Goal: Information Seeking & Learning: Learn about a topic

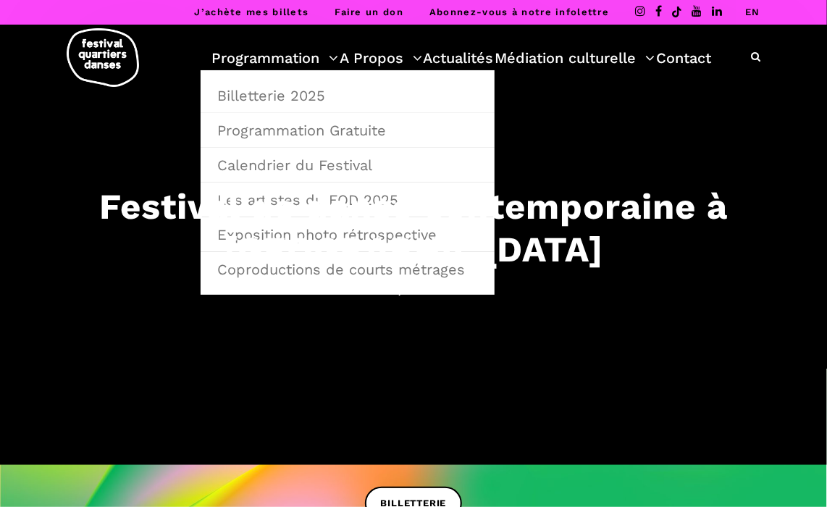
click at [275, 52] on link "Programmation" at bounding box center [274, 58] width 127 height 25
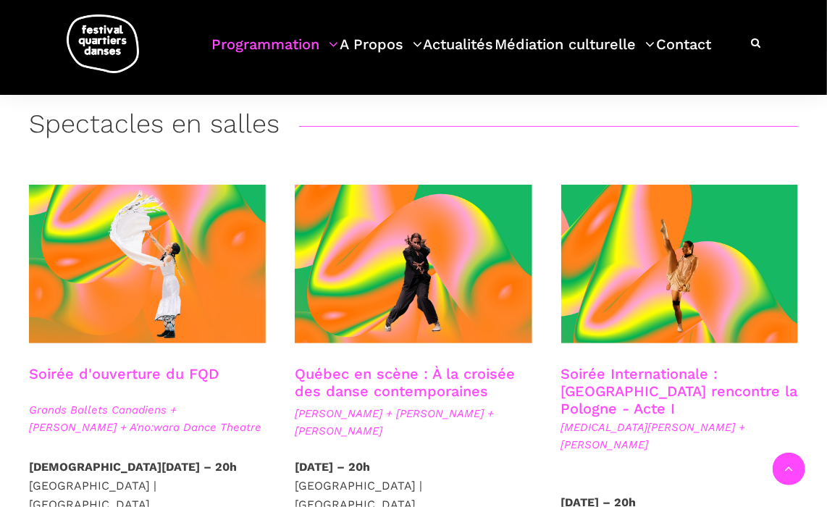
scroll to position [253, 0]
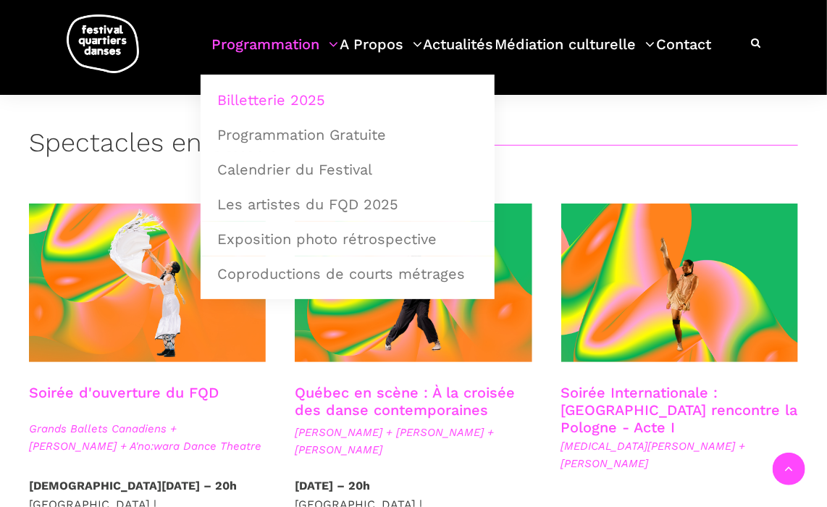
click at [302, 133] on link "Programmation Gratuite" at bounding box center [348, 134] width 278 height 33
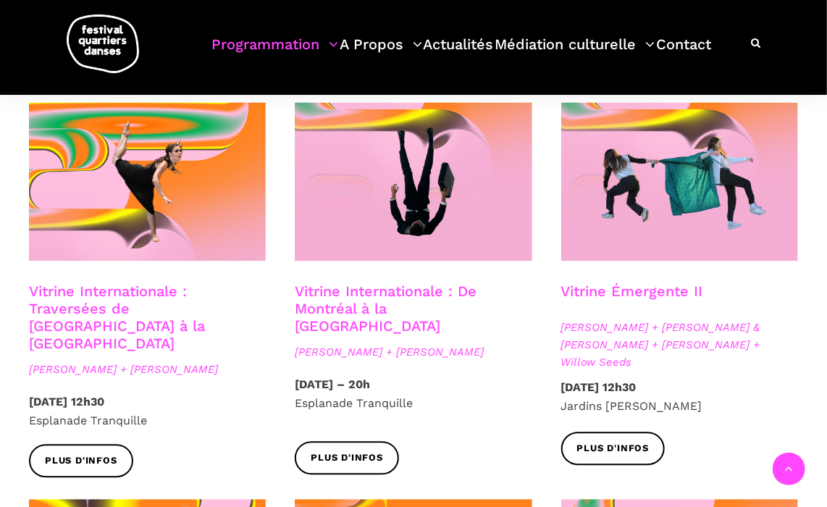
scroll to position [1170, 0]
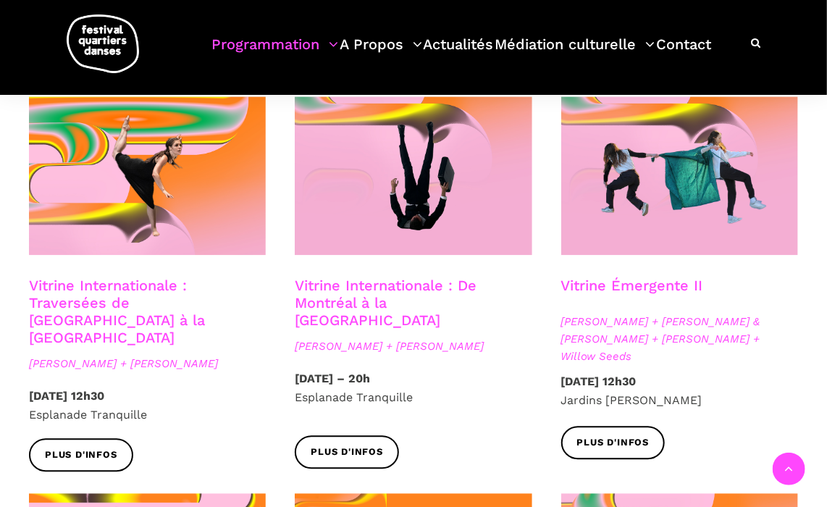
click at [632, 435] on span "Plus d'infos" at bounding box center [613, 442] width 72 height 15
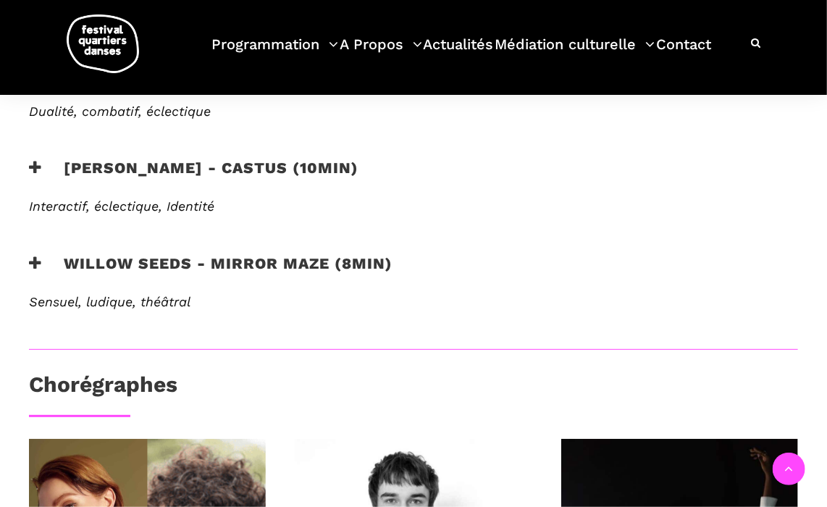
scroll to position [630, 0]
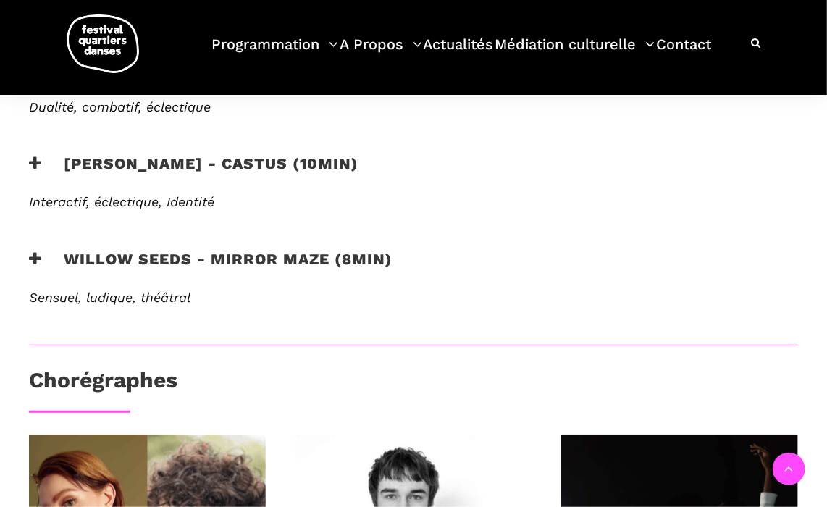
click at [268, 259] on h3 "Willow Seeds - Mirror Maze (8min)" at bounding box center [211, 268] width 364 height 36
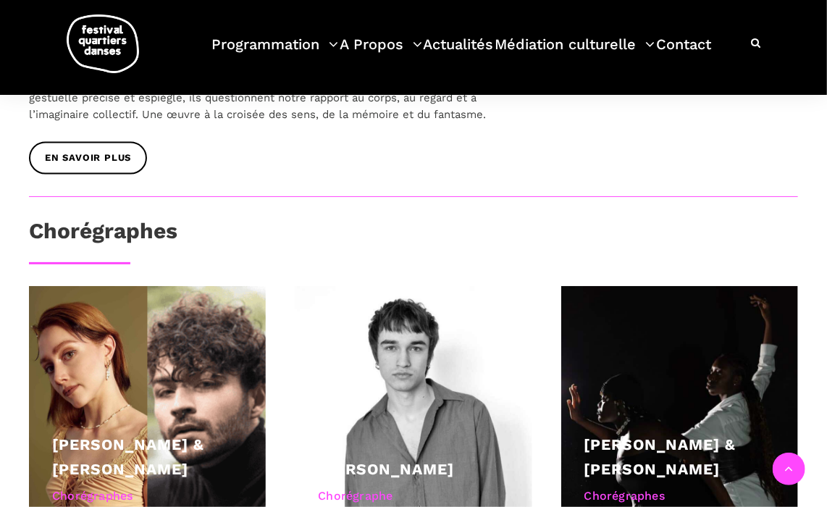
scroll to position [933, 0]
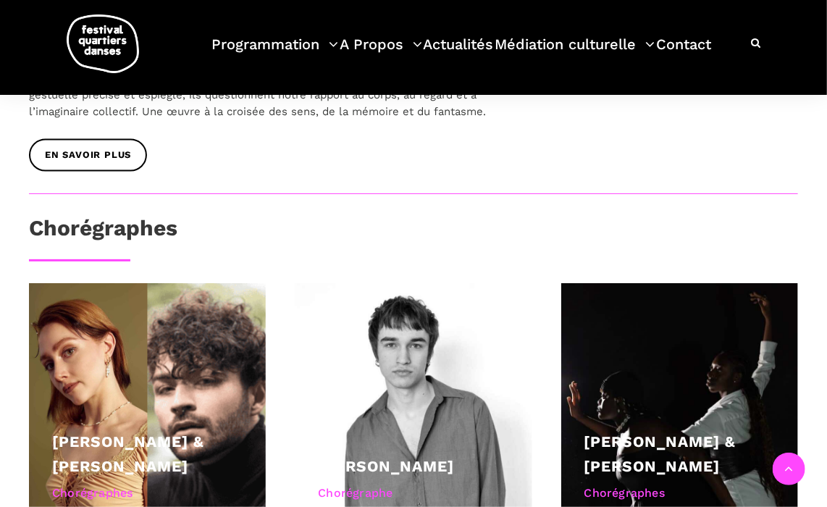
click at [144, 433] on link "[PERSON_NAME] & [PERSON_NAME]" at bounding box center [128, 454] width 152 height 43
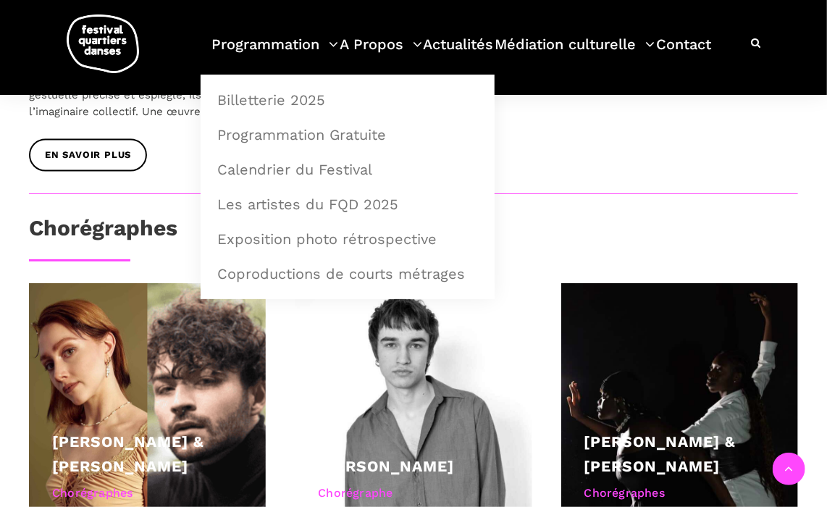
click at [622, 193] on div "Au programme Anna Vauquier - Le prix de la douleur (10min) Expressivité, physic…" at bounding box center [413, 211] width 827 height 1243
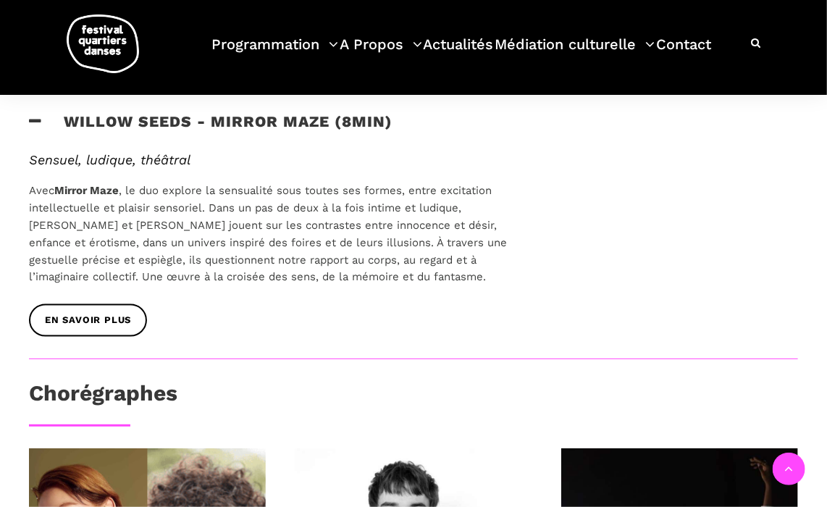
scroll to position [771, 0]
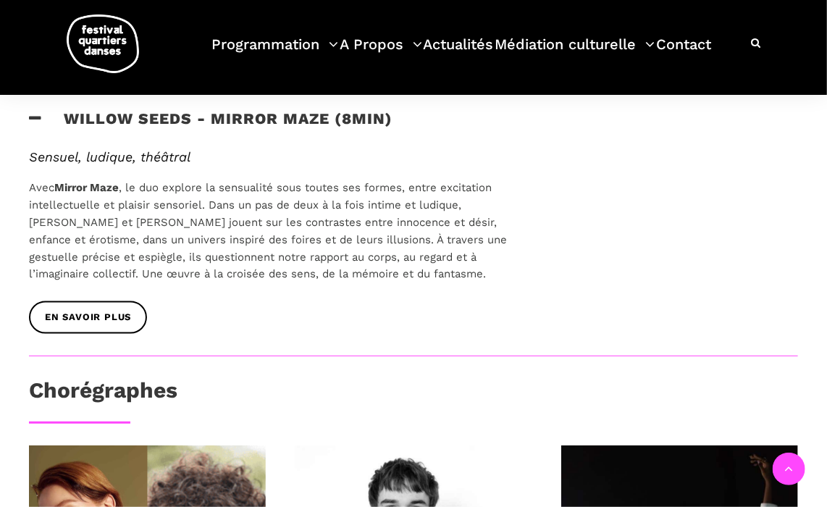
click at [75, 329] on link "EN SAVOIR PLUS" at bounding box center [88, 317] width 118 height 33
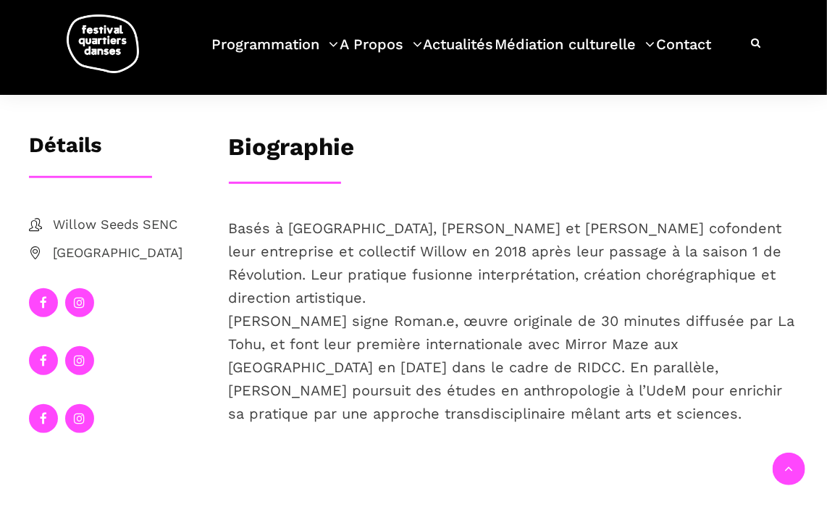
scroll to position [249, 0]
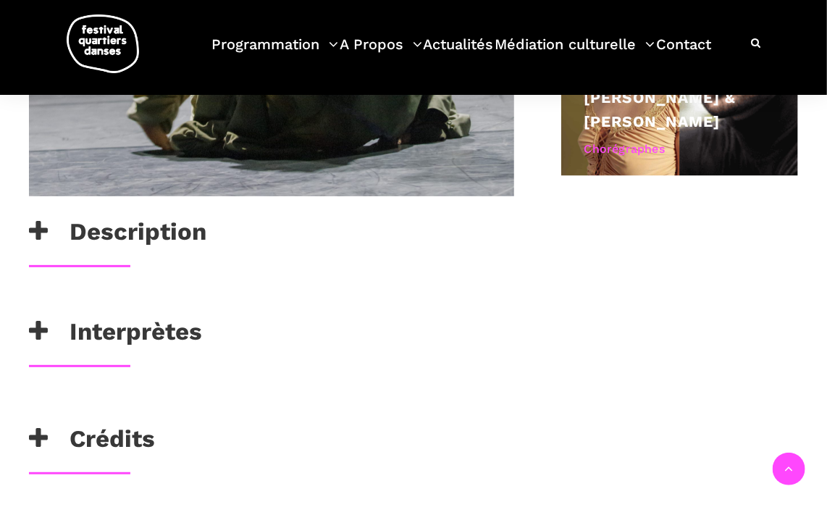
scroll to position [831, 0]
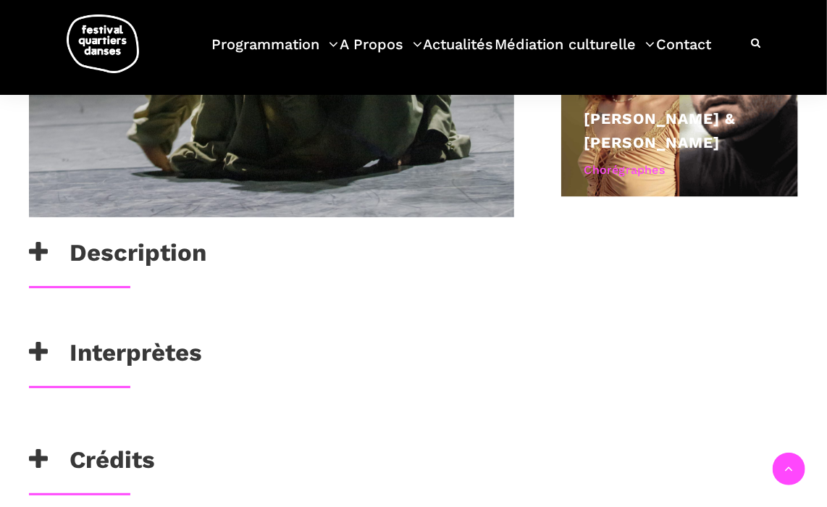
click at [277, 270] on div "Description" at bounding box center [271, 257] width 485 height 36
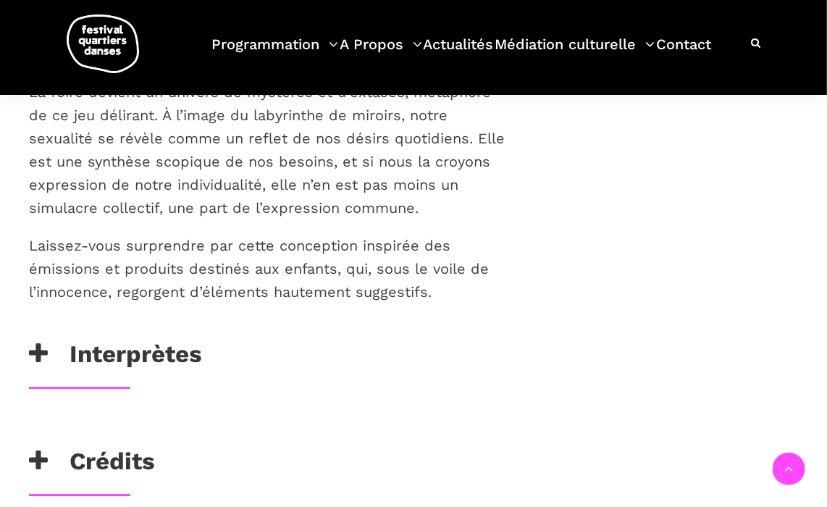
scroll to position [1372, 0]
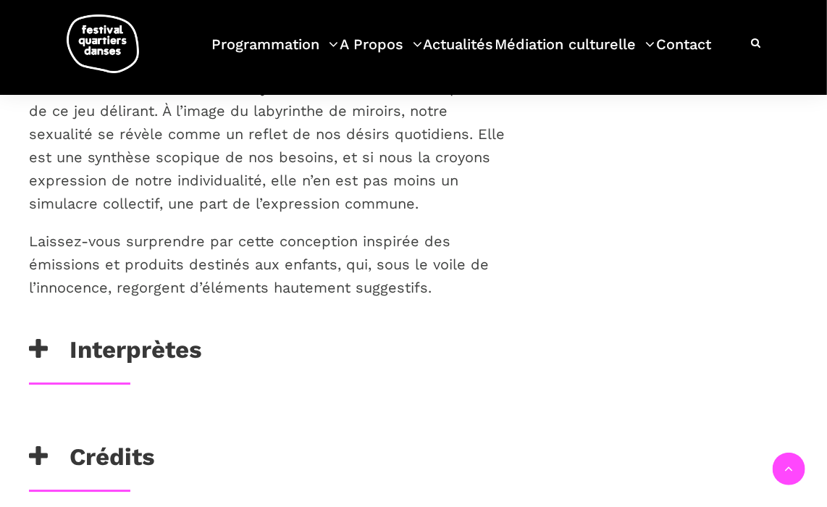
click at [182, 329] on div "Mirror Maze invite le public à une réflexion sur la sensualité à travers un pas…" at bounding box center [271, 52] width 514 height 566
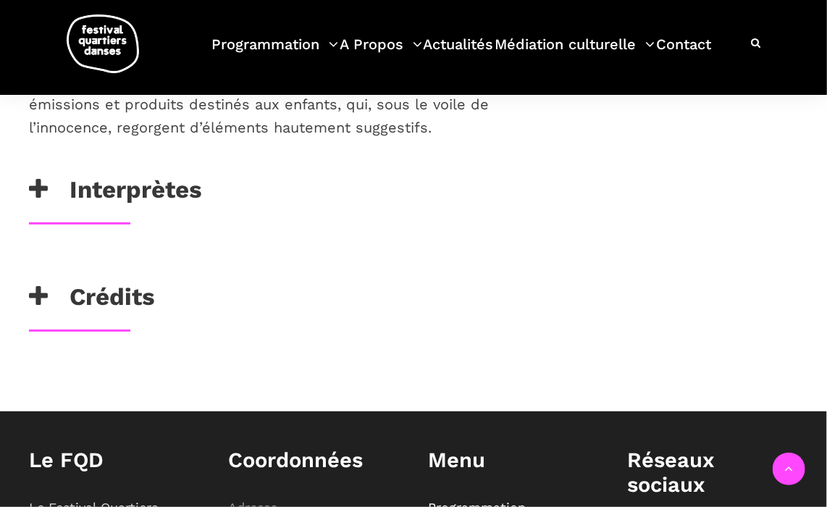
scroll to position [1532, 0]
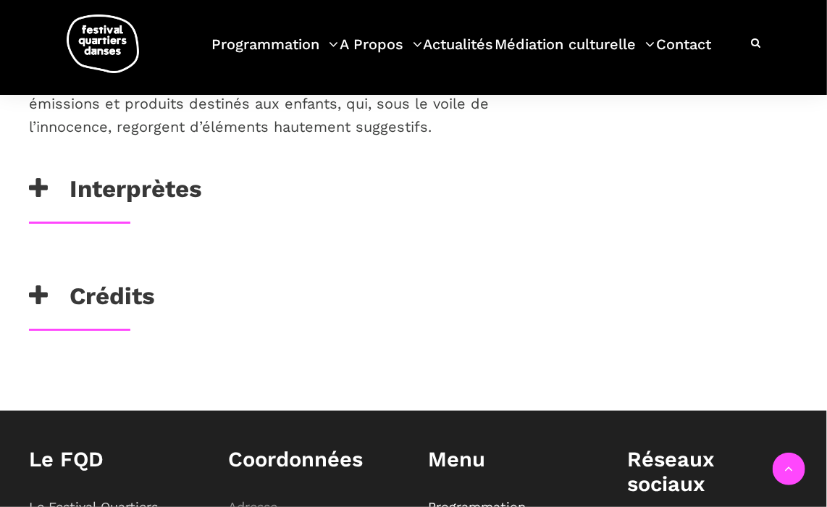
click at [168, 189] on h3 "Interprètes" at bounding box center [115, 193] width 173 height 36
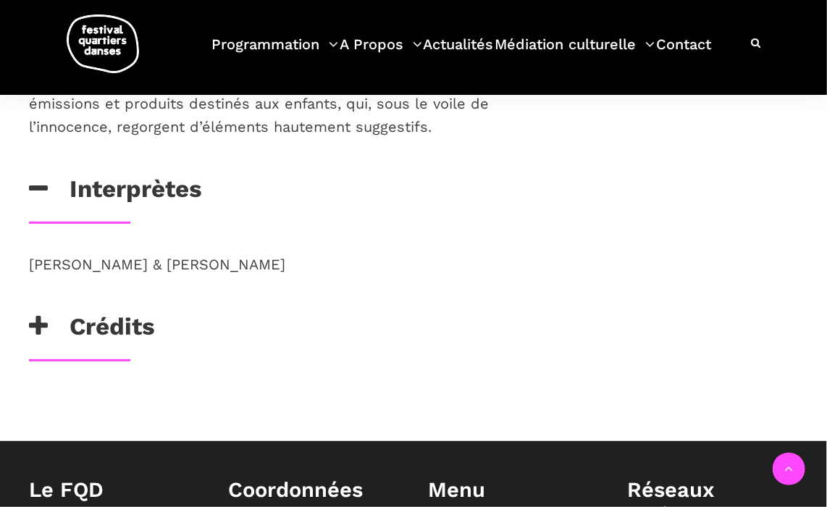
click at [168, 189] on h3 "Interprètes" at bounding box center [115, 193] width 173 height 36
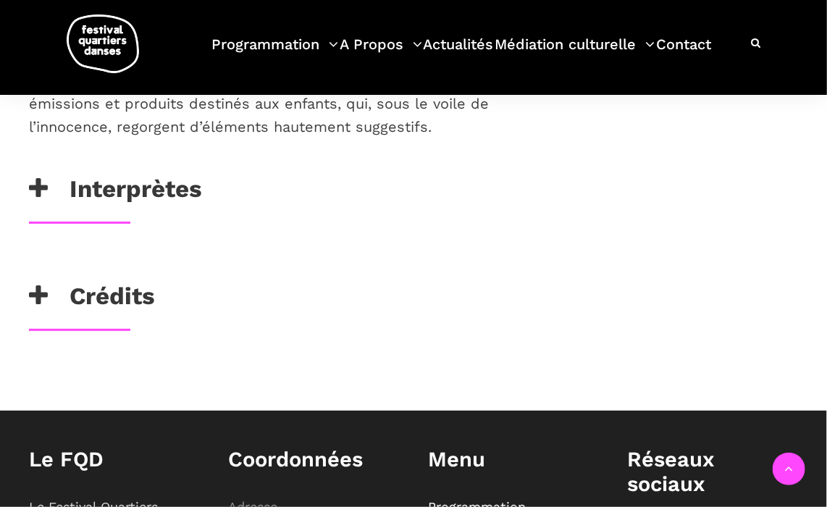
click at [136, 294] on h3 "Crédits" at bounding box center [92, 300] width 126 height 36
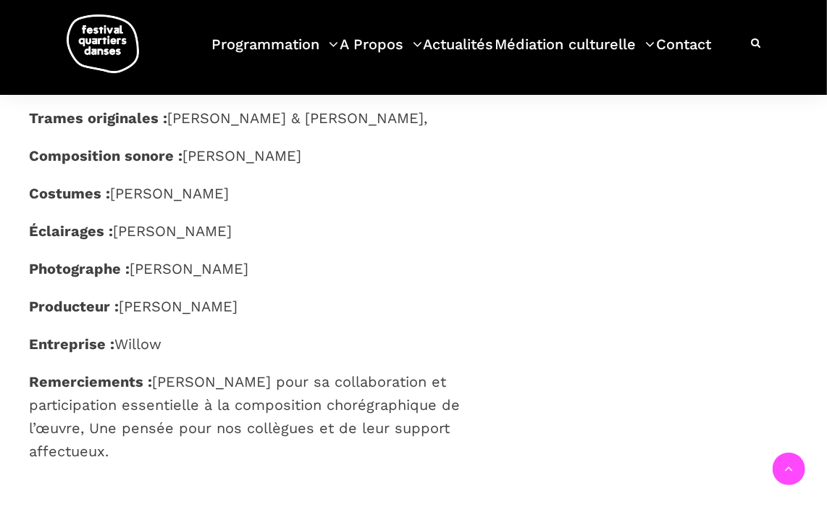
scroll to position [1825, 0]
